Goal: Go to known website: Access a specific website the user already knows

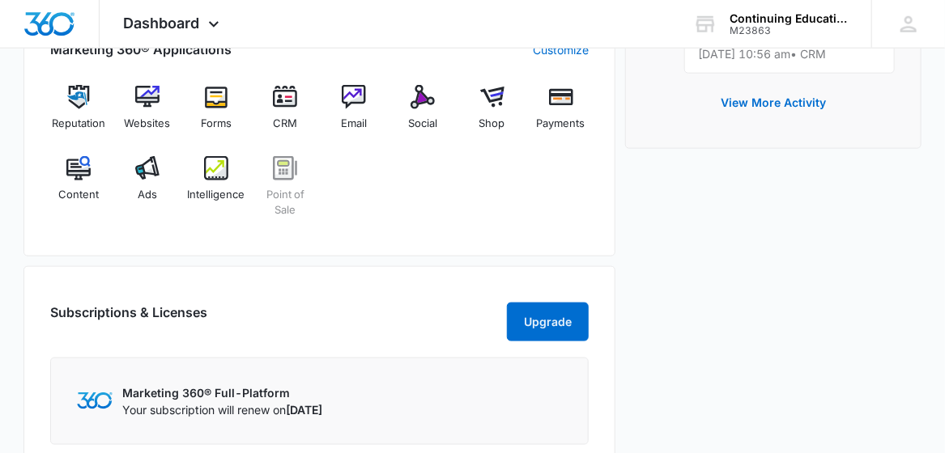
scroll to position [680, 0]
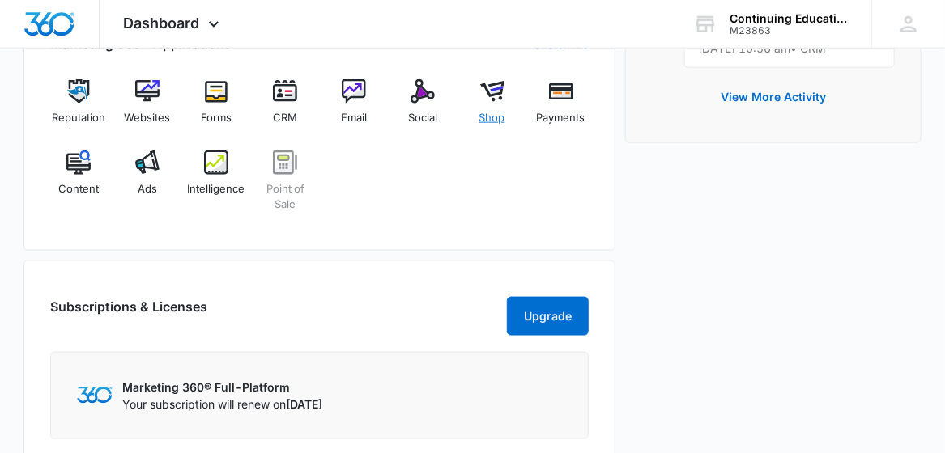
click at [490, 100] on img at bounding box center [492, 91] width 24 height 24
